Goal: Information Seeking & Learning: Check status

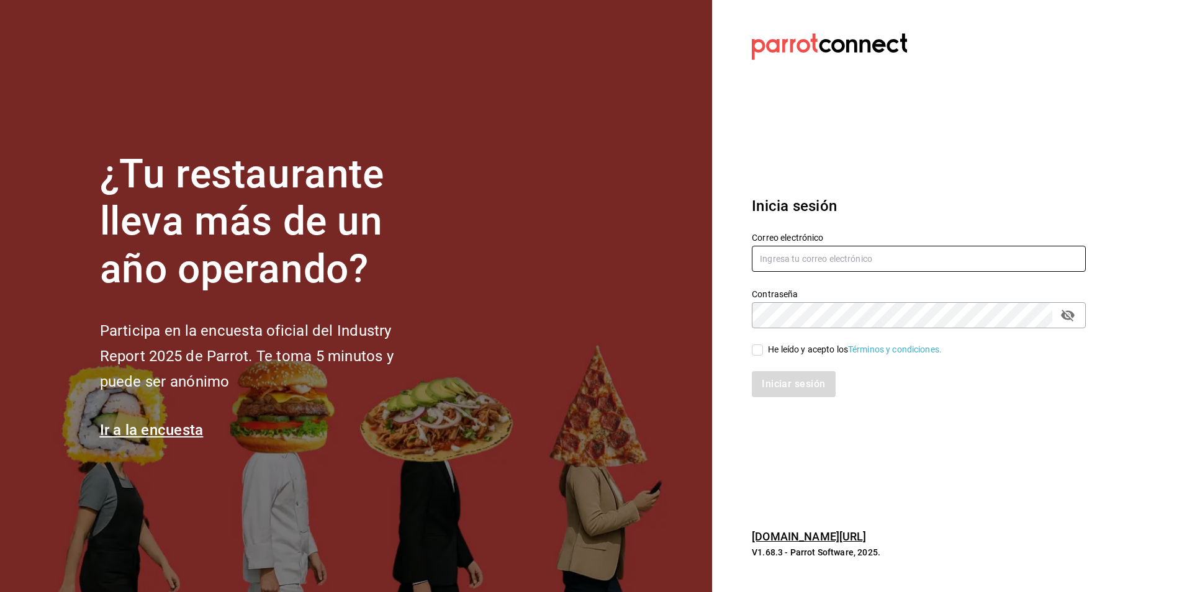
click at [801, 261] on input "text" at bounding box center [919, 259] width 334 height 26
type input "[EMAIL_ADDRESS][DOMAIN_NAME]"
click at [763, 354] on input "He leído y acepto los Términos y condiciones." at bounding box center [757, 350] width 11 height 11
checkbox input "true"
click at [768, 378] on button "Iniciar sesión" at bounding box center [794, 384] width 84 height 26
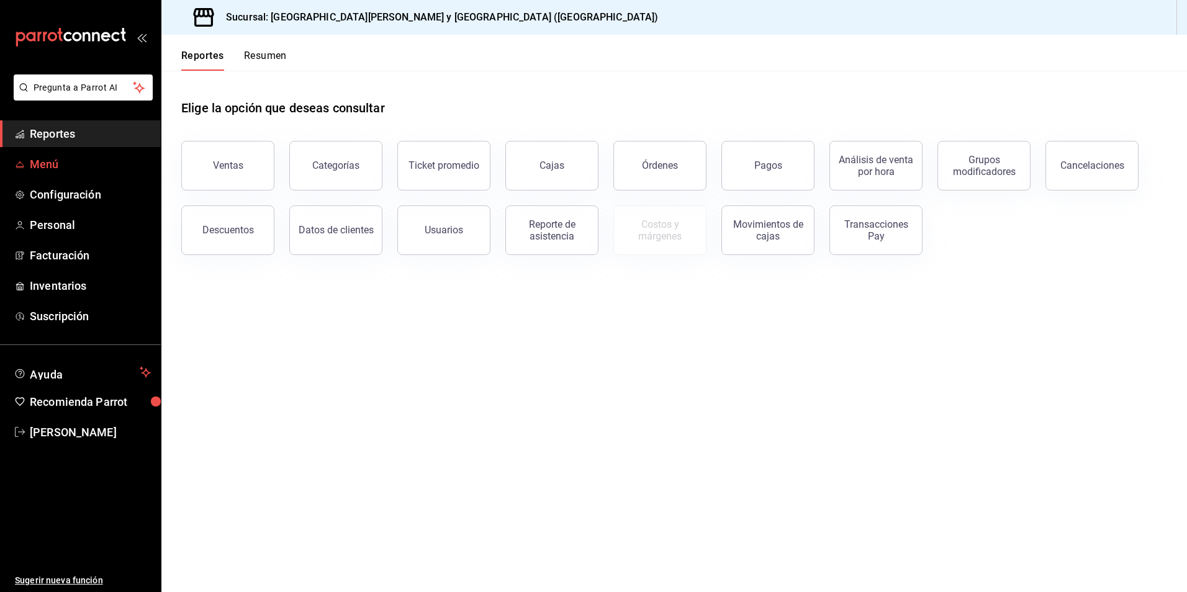
click at [38, 164] on span "Menú" at bounding box center [90, 164] width 121 height 17
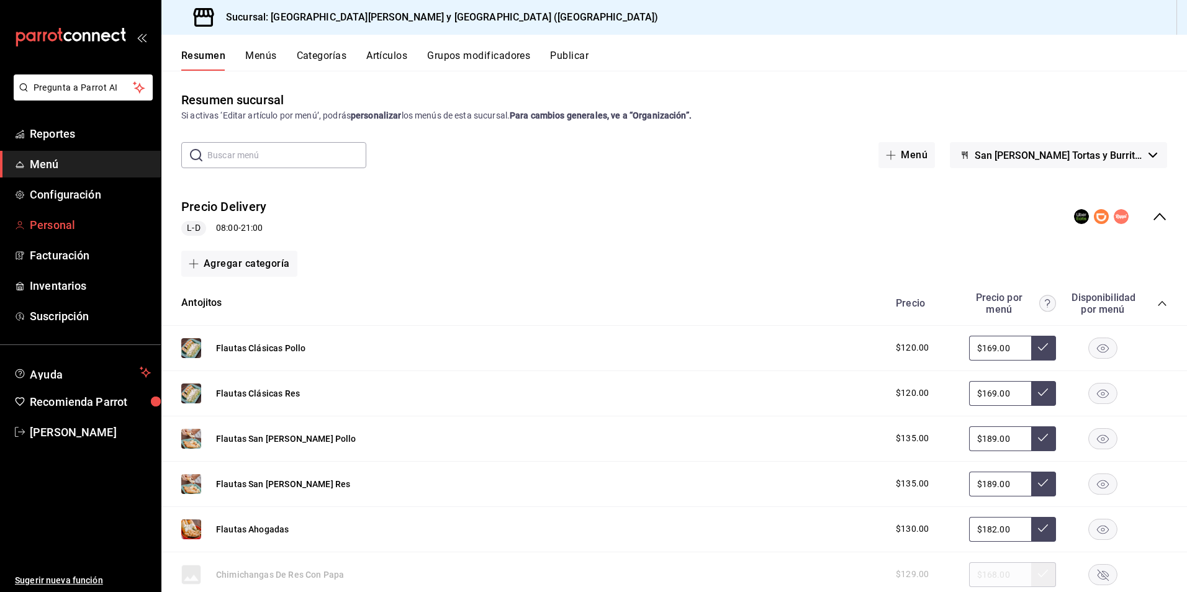
click at [60, 230] on span "Personal" at bounding box center [90, 225] width 121 height 17
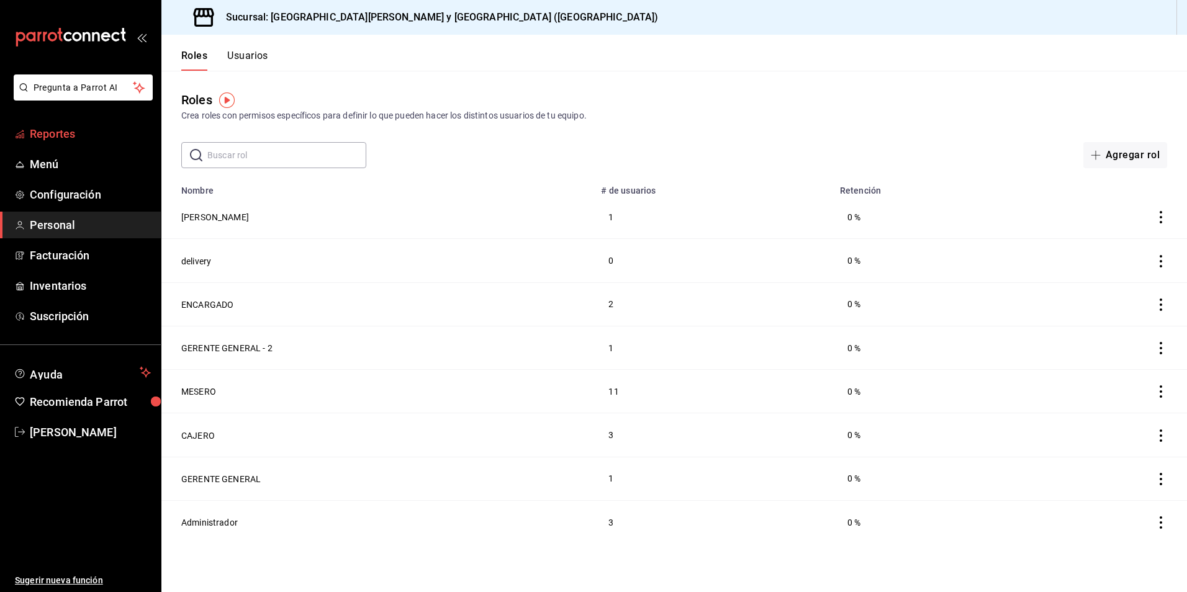
click at [47, 130] on span "Reportes" at bounding box center [90, 133] width 121 height 17
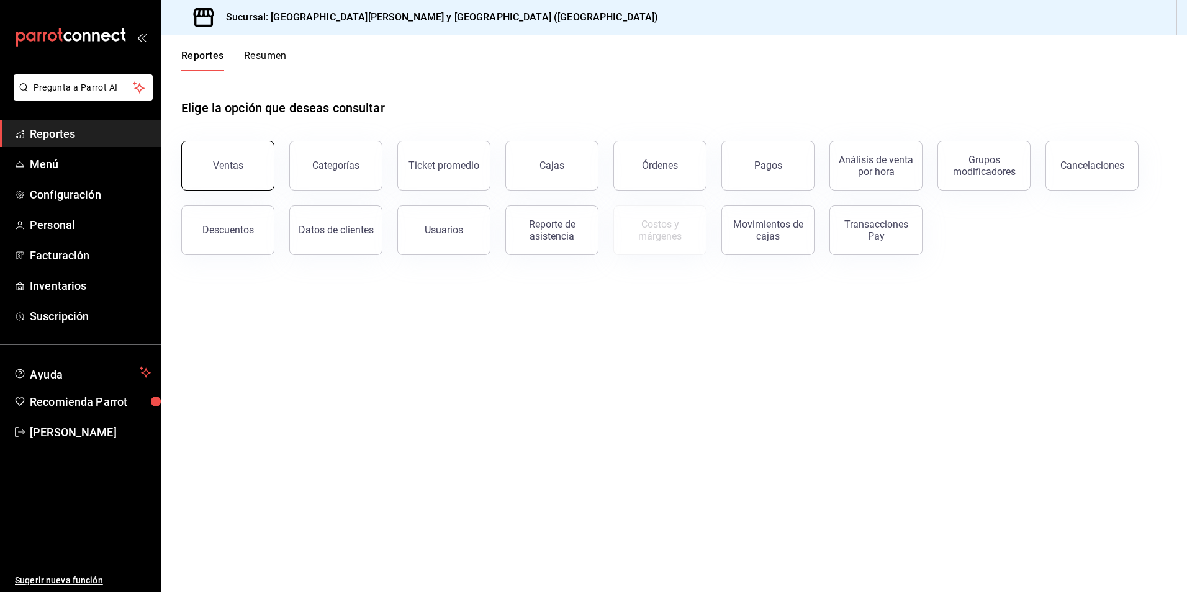
click at [224, 171] on button "Ventas" at bounding box center [227, 166] width 93 height 50
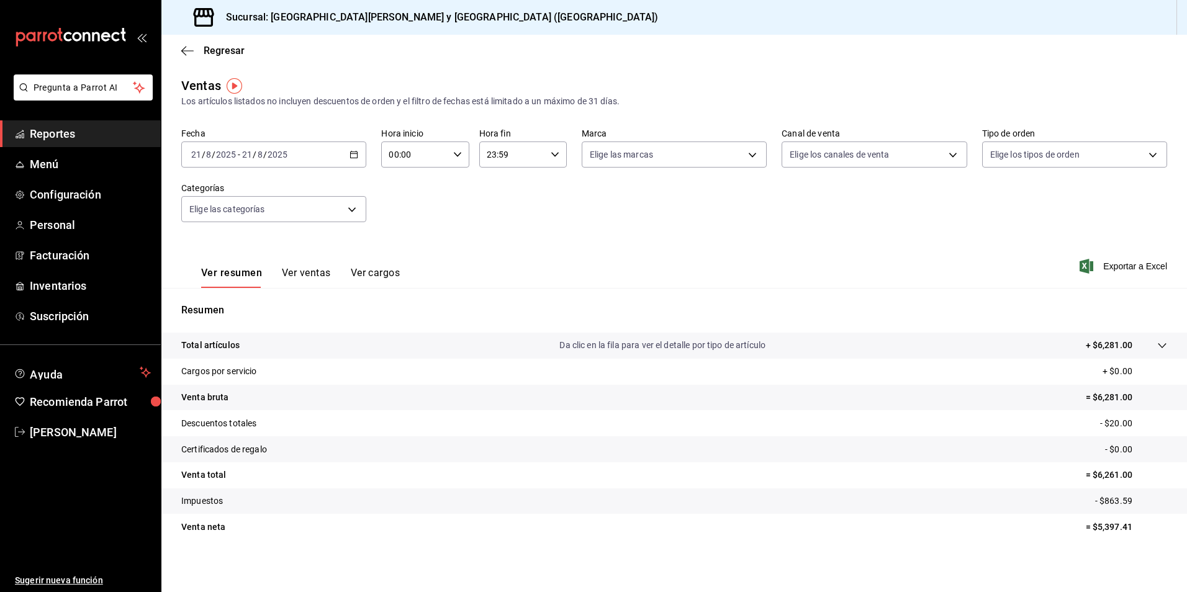
click at [346, 153] on div "[DATE] [DATE] - [DATE] [DATE]" at bounding box center [273, 155] width 185 height 26
click at [232, 222] on span "Ayer" at bounding box center [240, 220] width 96 height 13
click at [748, 155] on body "Pregunta a Parrot AI Reportes Menú Configuración Personal Facturación Inventari…" at bounding box center [593, 296] width 1187 height 592
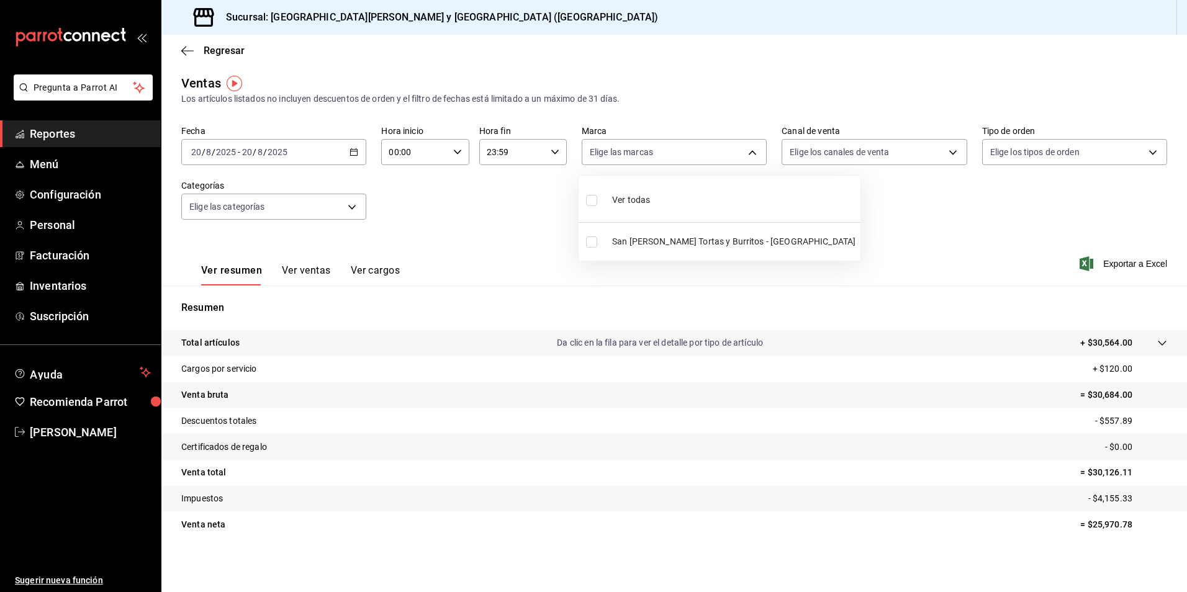
click at [664, 197] on li "Ver todas" at bounding box center [720, 199] width 282 height 37
type input "25a66a84-3cbd-47c8-a2ad-d995281776a4"
checkbox input "true"
click at [944, 153] on div at bounding box center [593, 296] width 1187 height 592
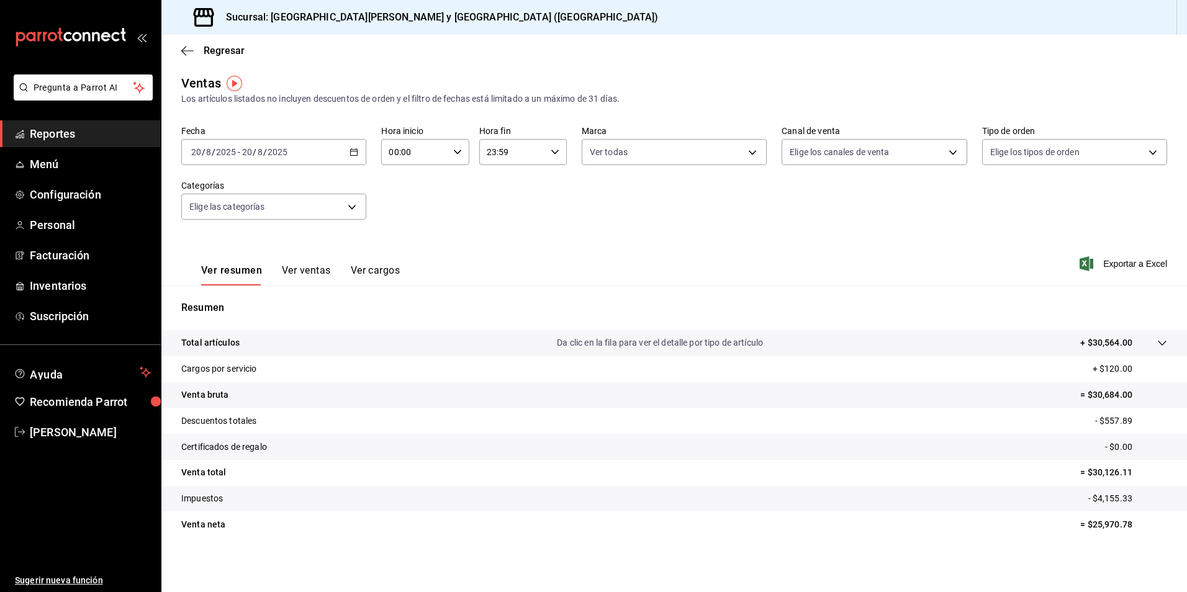
click at [943, 154] on body "Pregunta a Parrot AI Reportes Menú Configuración Personal Facturación Inventari…" at bounding box center [593, 296] width 1187 height 592
click at [799, 200] on label at bounding box center [792, 200] width 16 height 18
click at [796, 200] on input "checkbox" at bounding box center [789, 200] width 11 height 11
checkbox input "false"
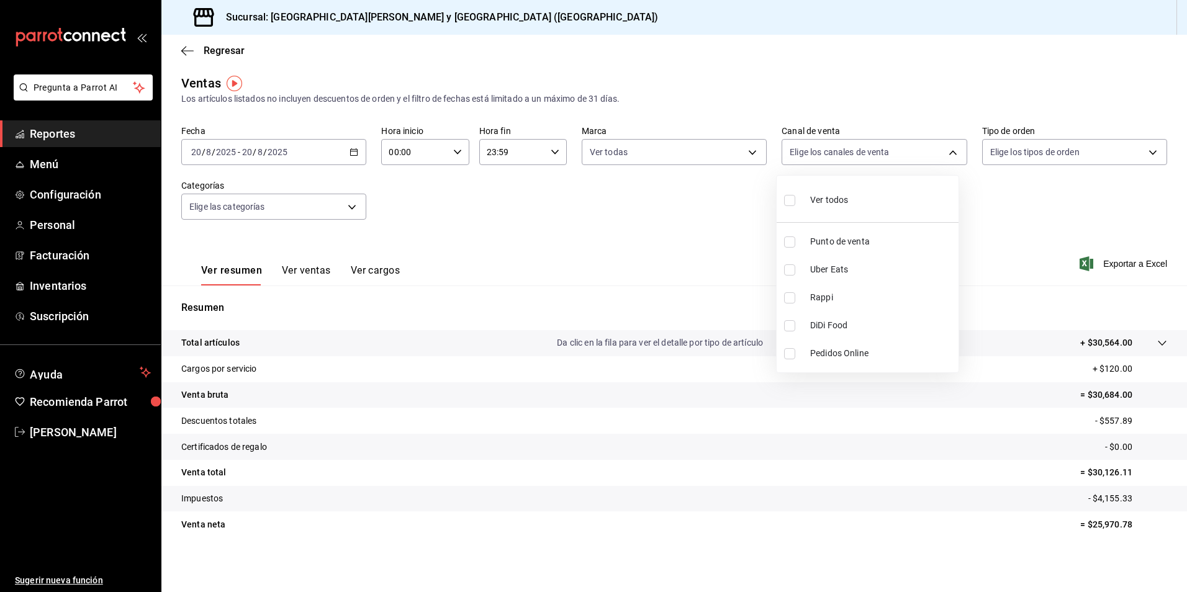
checkbox input "false"
click at [1137, 153] on div at bounding box center [593, 296] width 1187 height 592
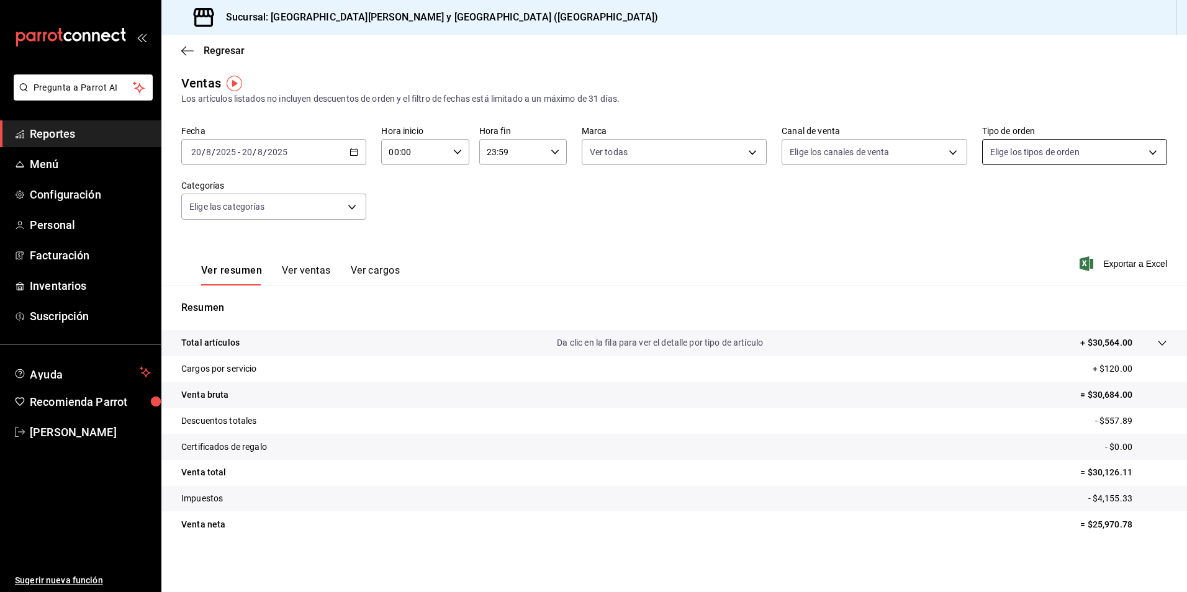
click at [1145, 152] on body "Pregunta a Parrot AI Reportes Menú Configuración Personal Facturación Inventari…" at bounding box center [593, 296] width 1187 height 592
click at [1050, 201] on li "Ver todos" at bounding box center [1067, 199] width 182 height 37
type input "e4f95a98-a8a0-4a22-a1e6-c2458be1c615,32239844-a91c-45e6-9fed-a2832dcac132,a8d47…"
checkbox input "true"
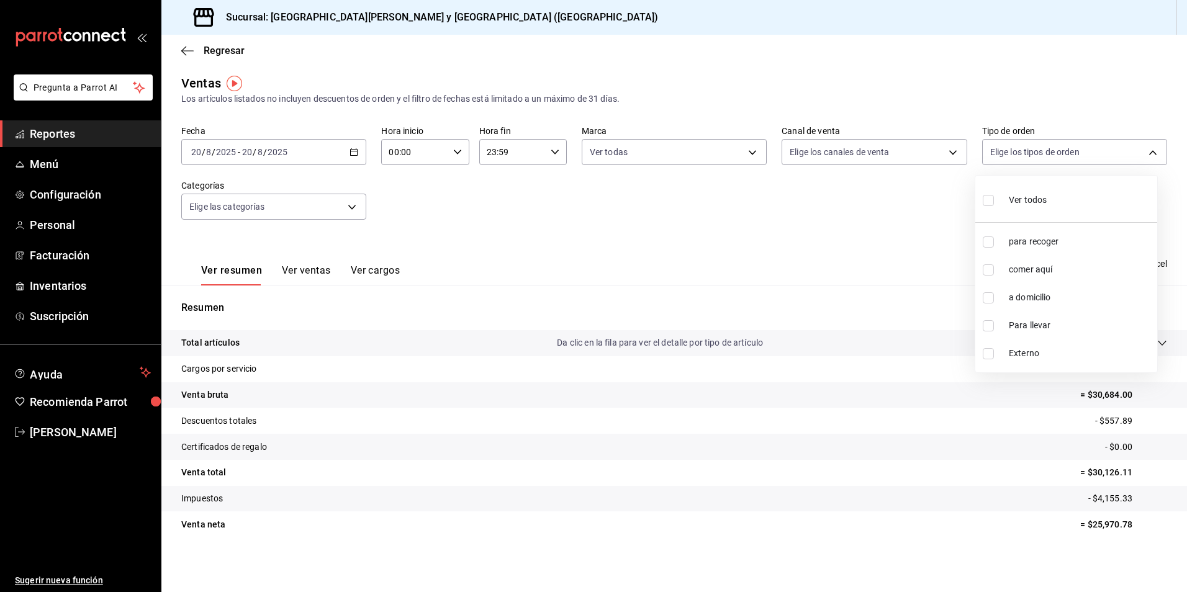
checkbox input "true"
click at [679, 227] on div at bounding box center [593, 296] width 1187 height 592
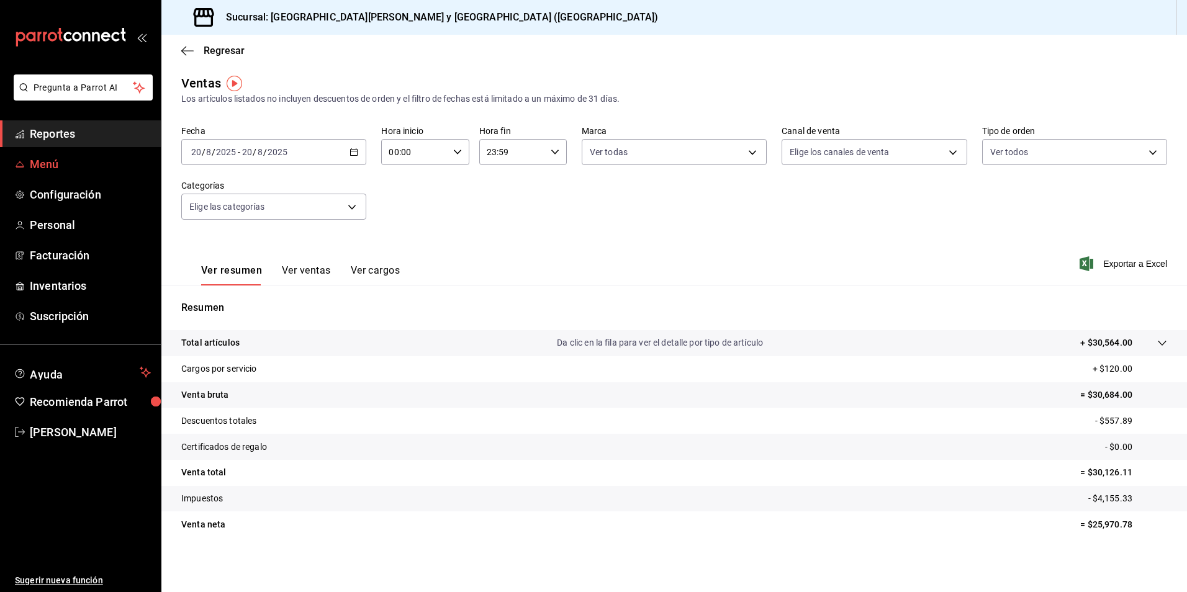
click at [54, 166] on span "Menú" at bounding box center [90, 164] width 121 height 17
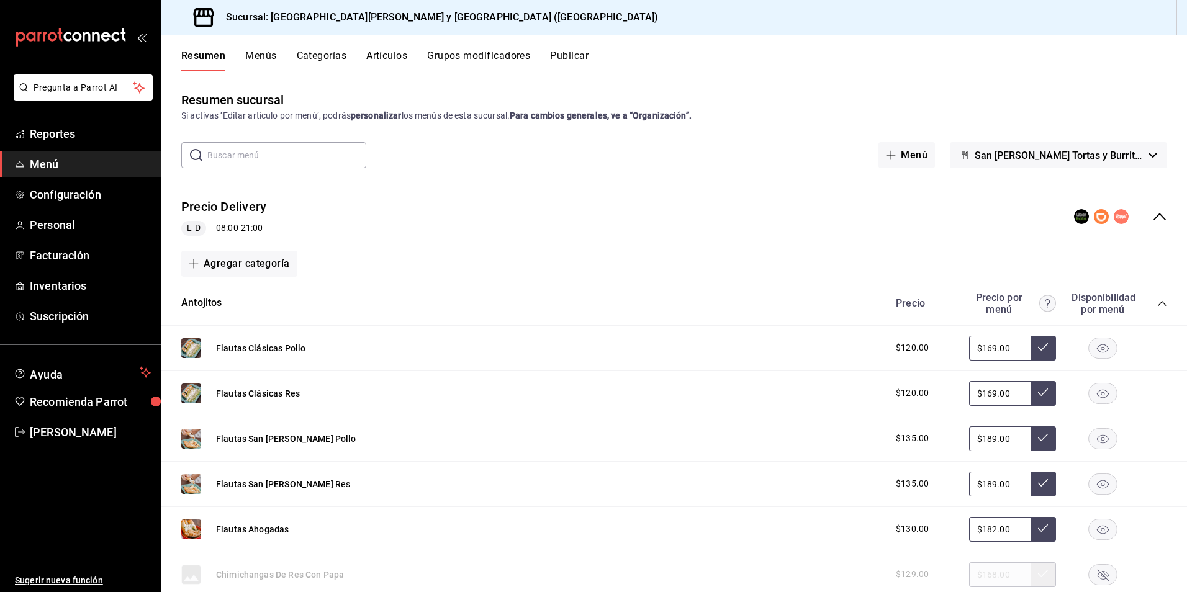
click at [257, 73] on div "Resumen sucursal Si activas ‘Editar artículo por menú’, podrás personalizar los…" at bounding box center [674, 331] width 1026 height 521
click at [54, 193] on span "Configuración" at bounding box center [90, 194] width 121 height 17
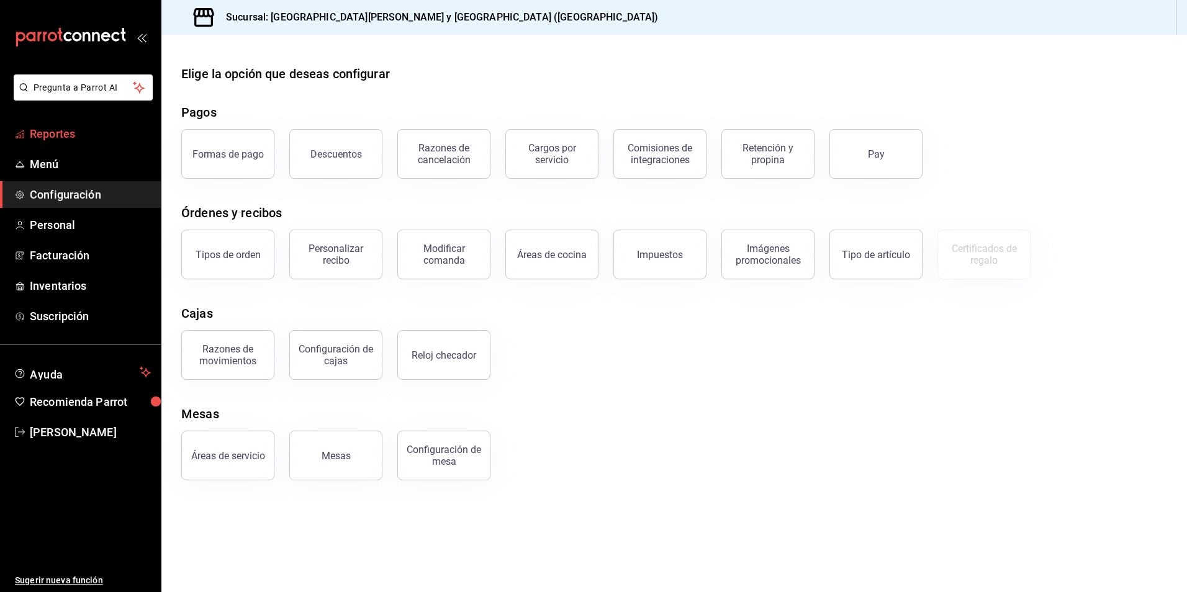
click at [81, 133] on span "Reportes" at bounding box center [90, 133] width 121 height 17
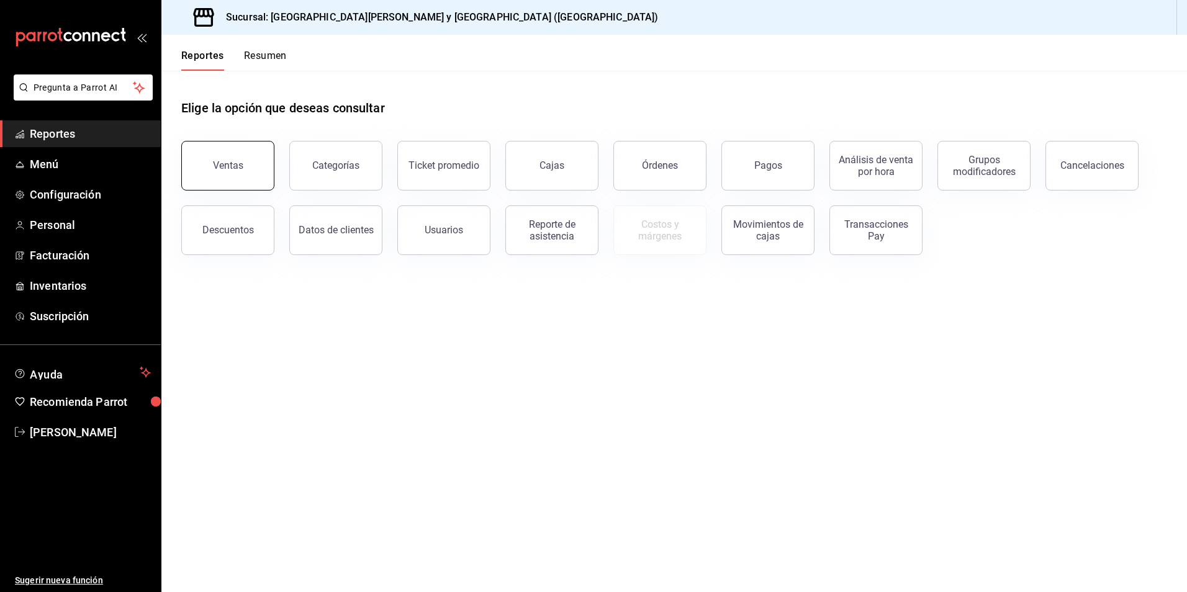
click at [203, 160] on button "Ventas" at bounding box center [227, 166] width 93 height 50
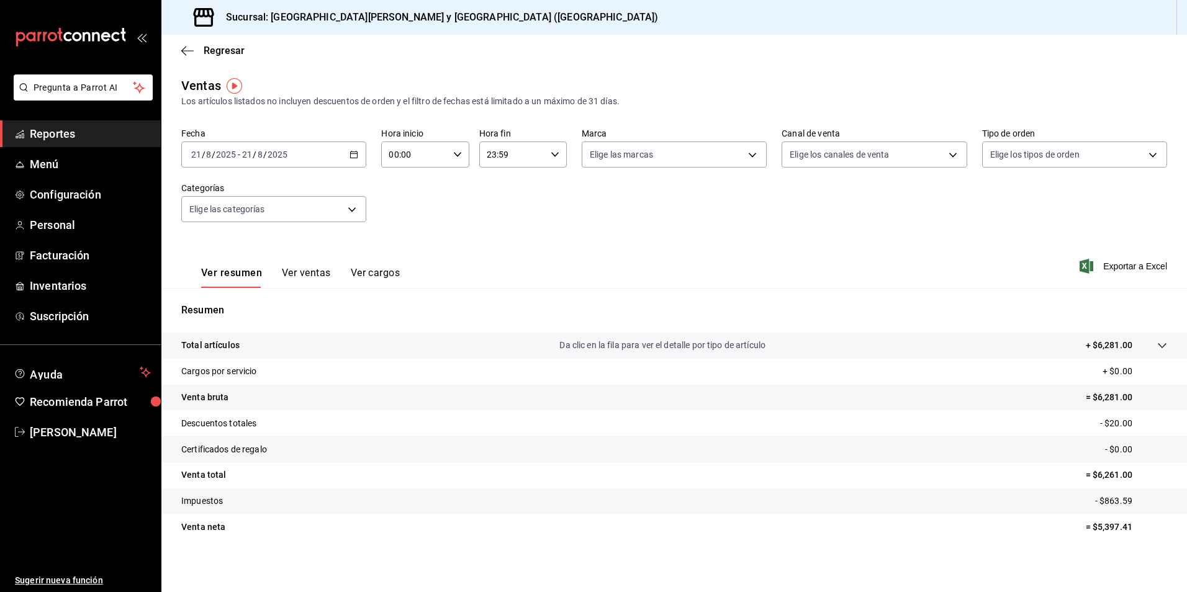
click at [358, 155] on div "2025-08-21 21 / 8 / 2025 - 2025-08-21 21 / 8 / 2025" at bounding box center [273, 155] width 185 height 26
click at [205, 214] on span "Ayer" at bounding box center [240, 220] width 96 height 13
